Goal: Information Seeking & Learning: Learn about a topic

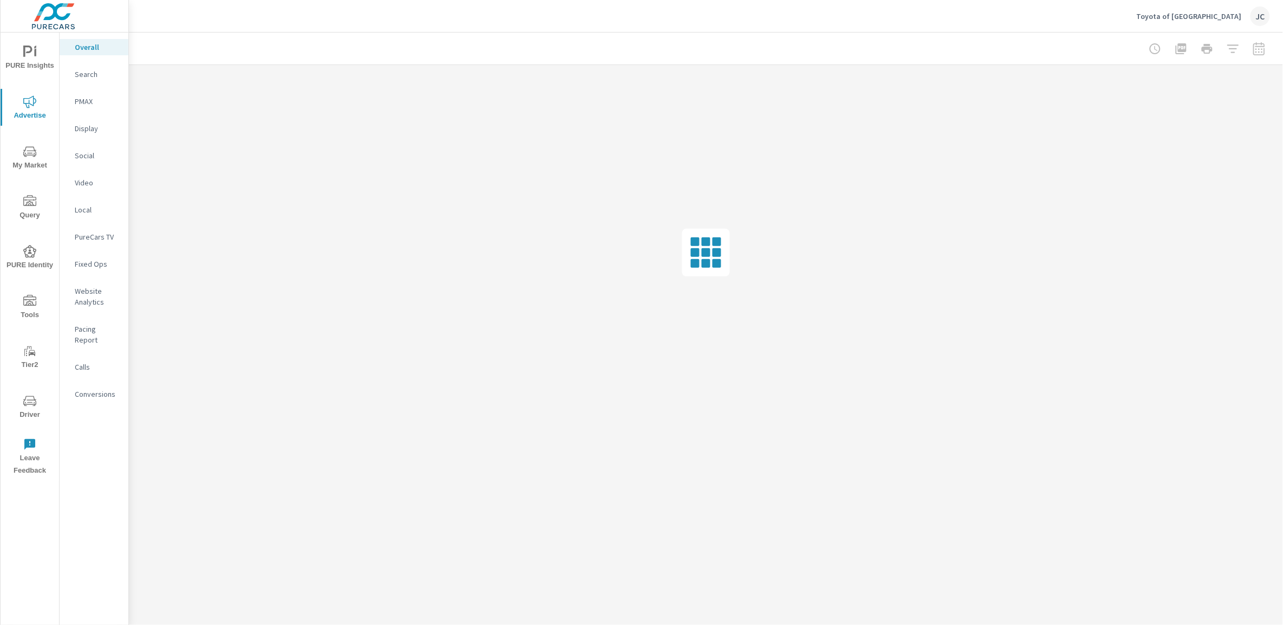
click at [85, 161] on div "Social" at bounding box center [94, 155] width 69 height 16
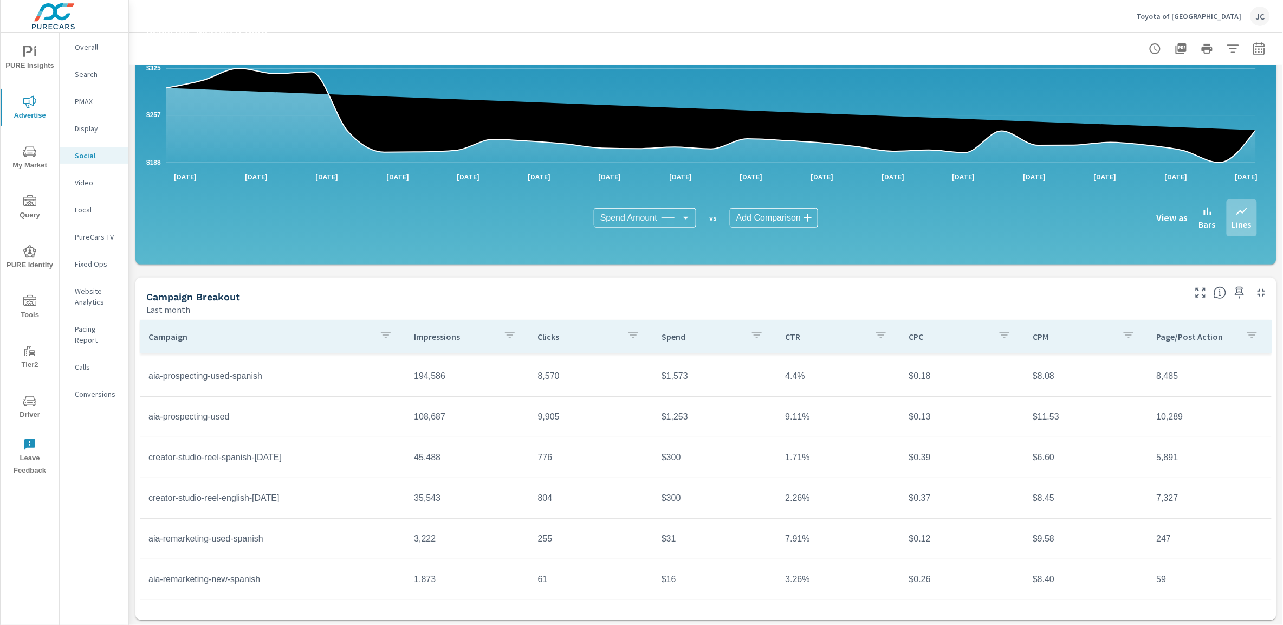
scroll to position [151, 0]
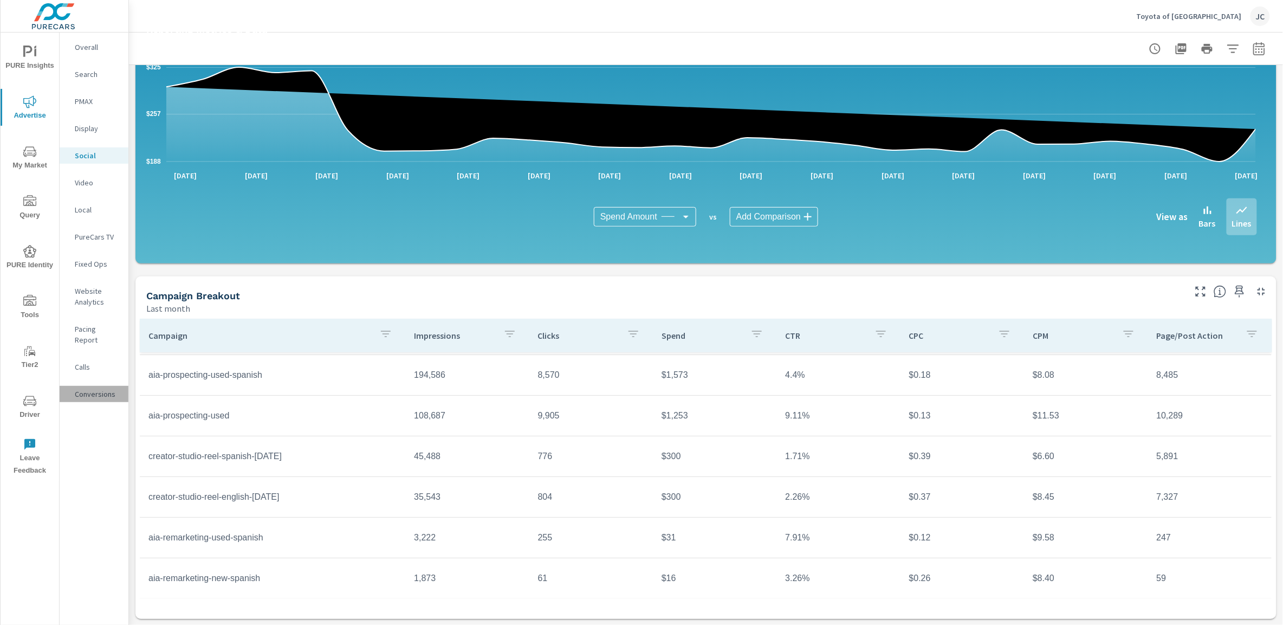
click at [85, 389] on p "Conversions" at bounding box center [97, 394] width 45 height 11
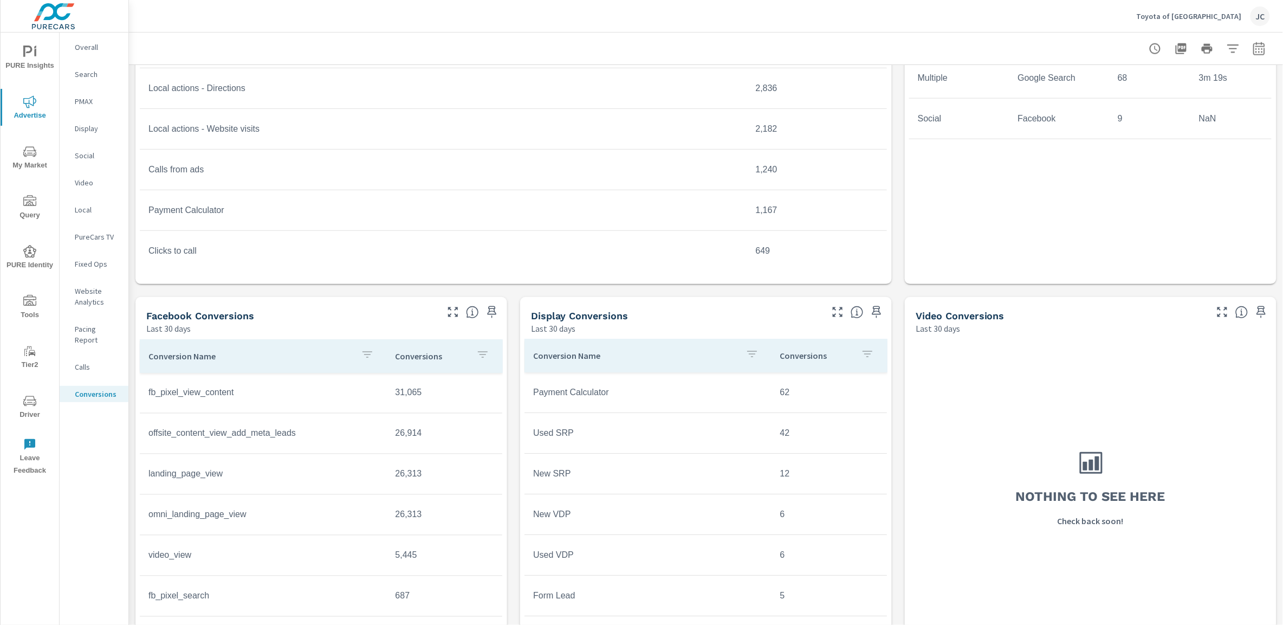
scroll to position [595, 0]
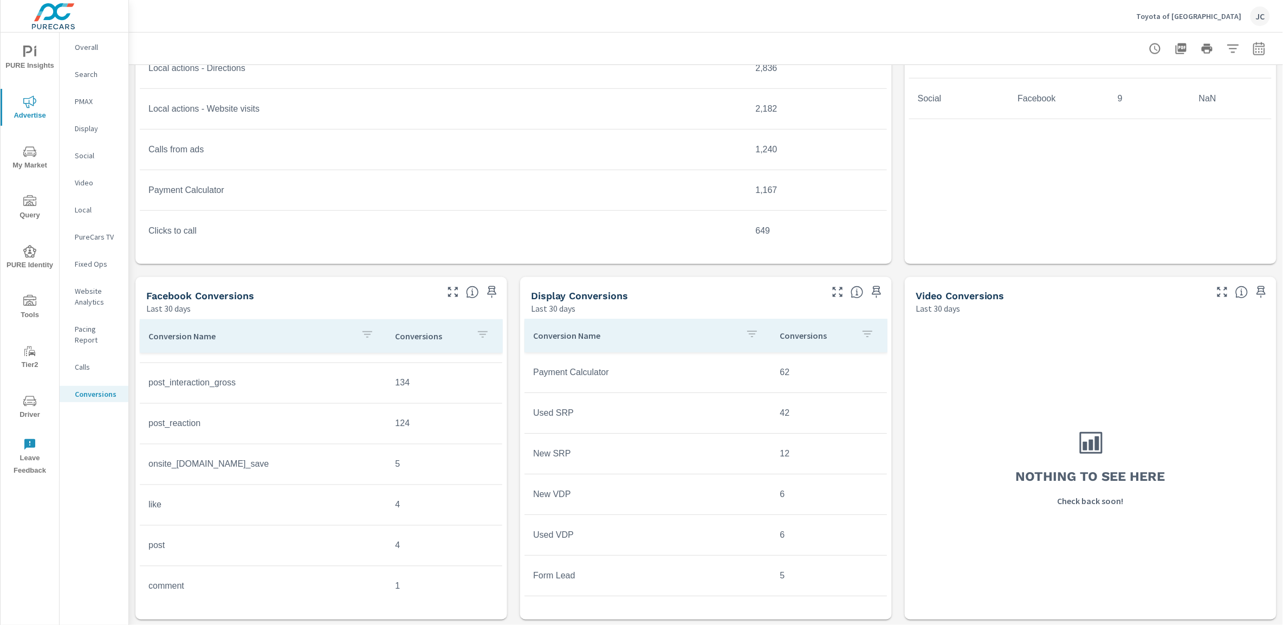
scroll to position [364, 0]
click at [90, 299] on p "Website Analytics" at bounding box center [97, 297] width 45 height 22
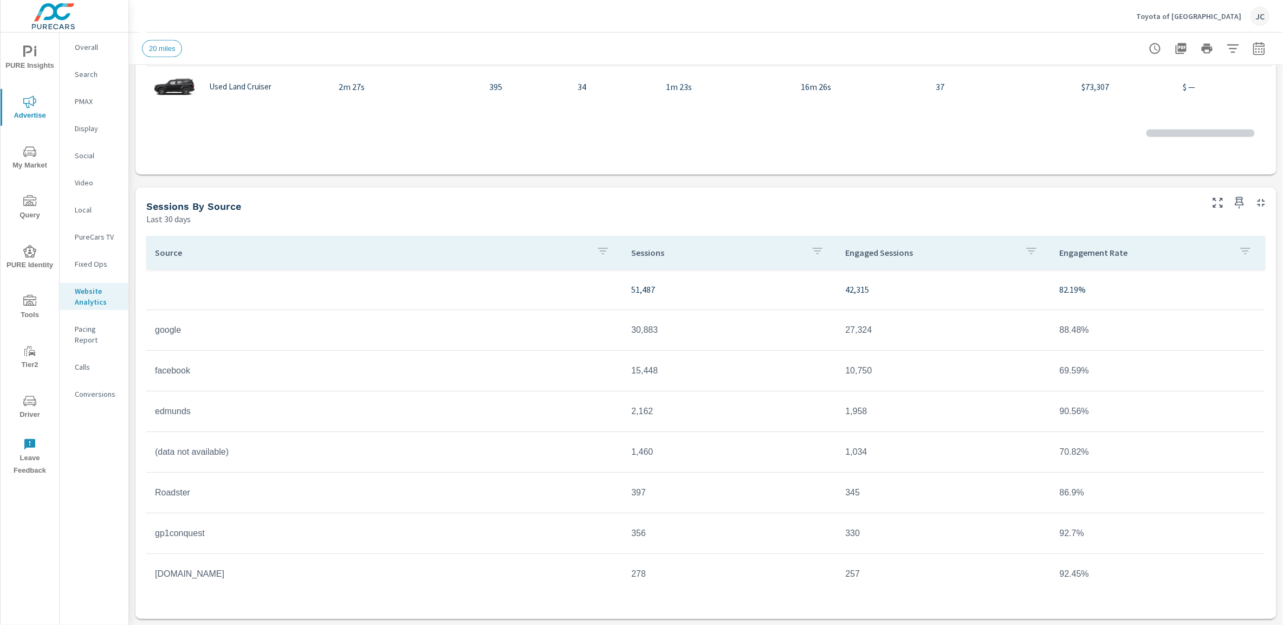
scroll to position [1, 0]
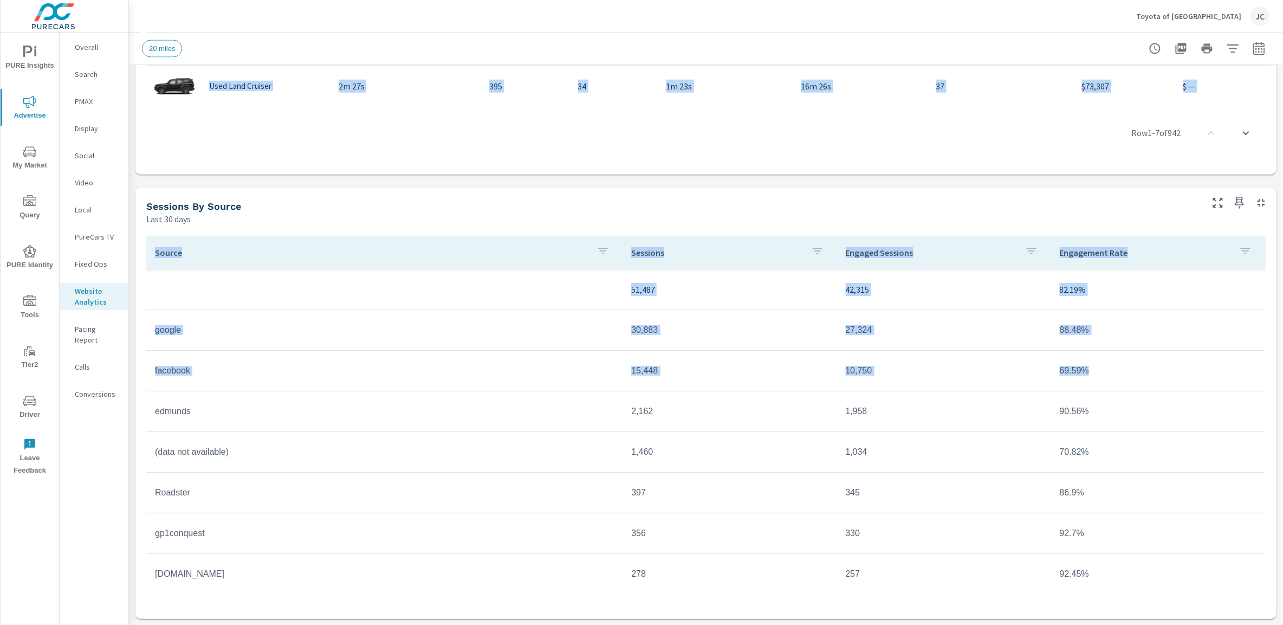
drag, startPoint x: 1078, startPoint y: 372, endPoint x: 116, endPoint y: 370, distance: 962.0
click at [116, 370] on div "PURE Insights Advertise My Market Query PURE Identity Tools Tier2 Driver Leave …" at bounding box center [641, 312] width 1283 height 625
click at [298, 369] on td "facebook" at bounding box center [384, 371] width 476 height 27
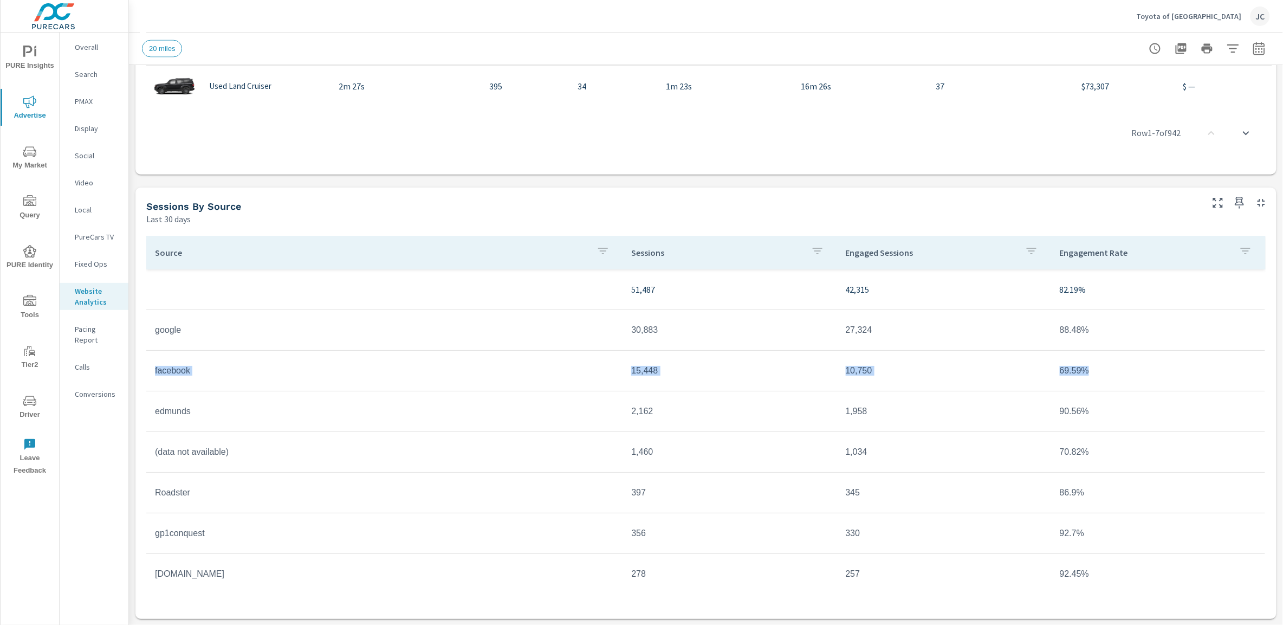
drag, startPoint x: 152, startPoint y: 368, endPoint x: 1083, endPoint y: 380, distance: 931.2
click at [1083, 380] on tr "facebook 15,448 10,750 69.59%" at bounding box center [705, 371] width 1119 height 41
click at [984, 379] on td "10,750" at bounding box center [944, 371] width 214 height 27
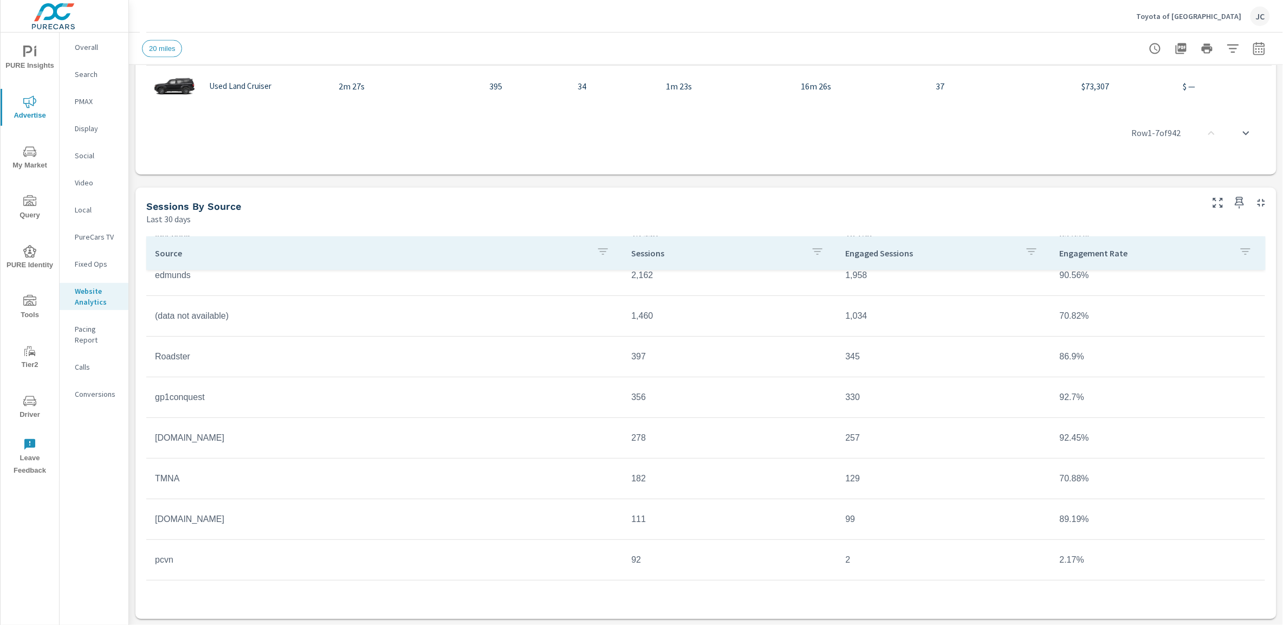
scroll to position [125, 0]
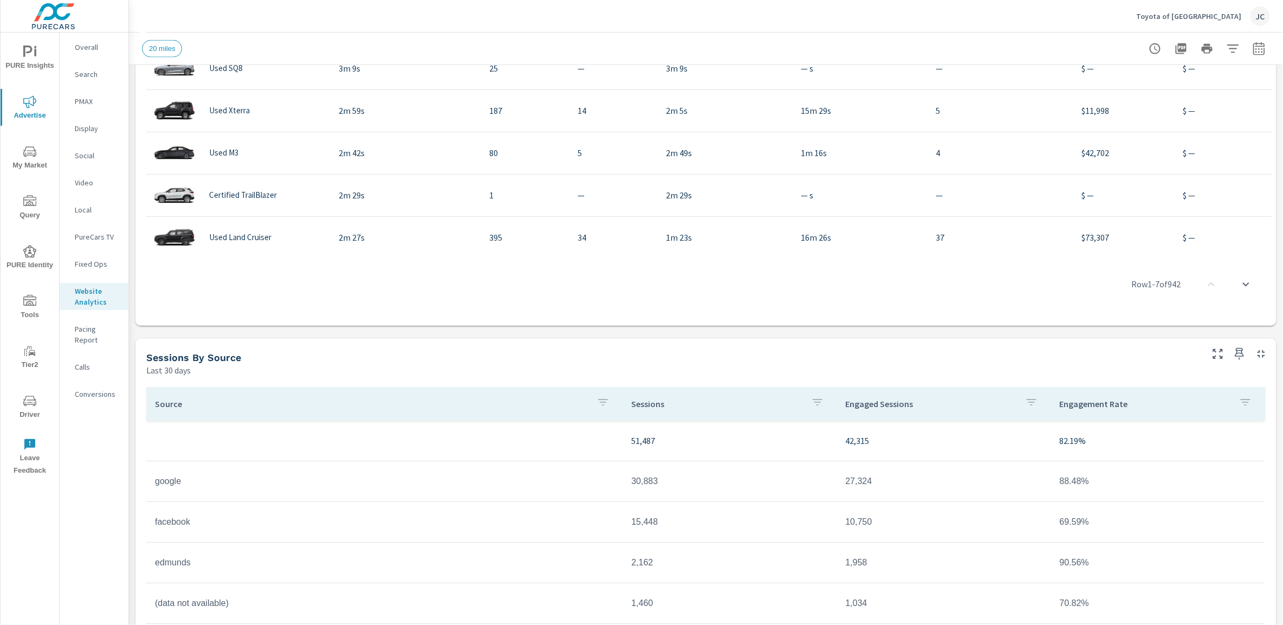
scroll to position [613, 0]
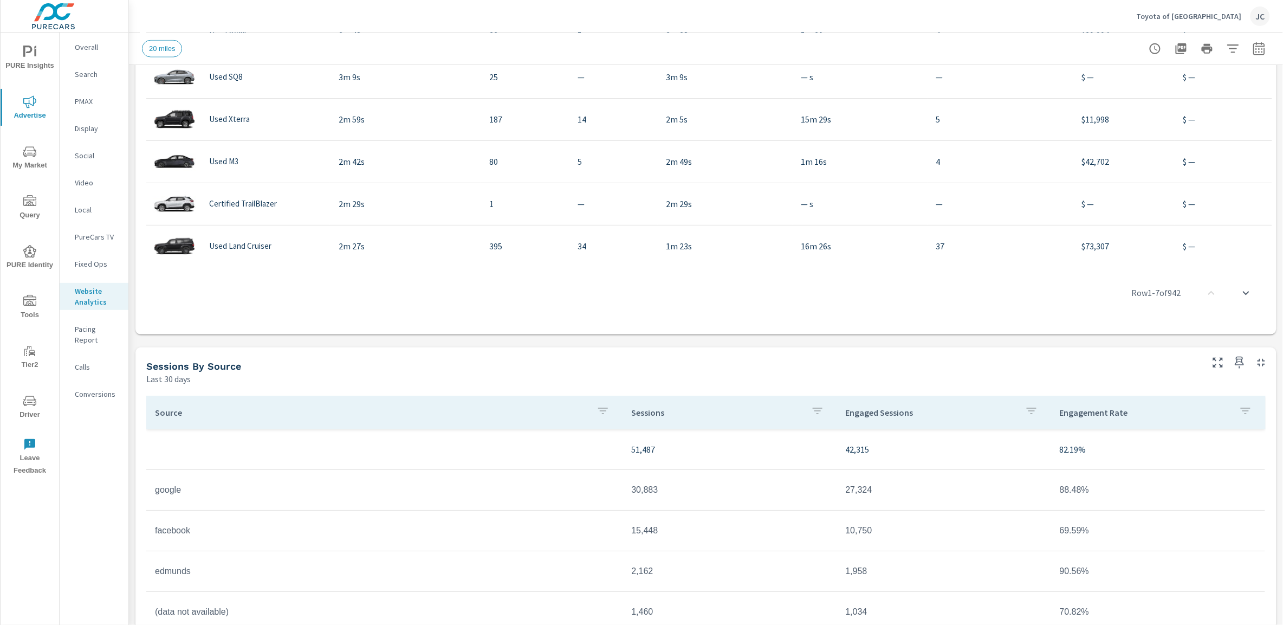
click at [83, 154] on p "Social" at bounding box center [97, 155] width 45 height 11
